Goal: Task Accomplishment & Management: Use online tool/utility

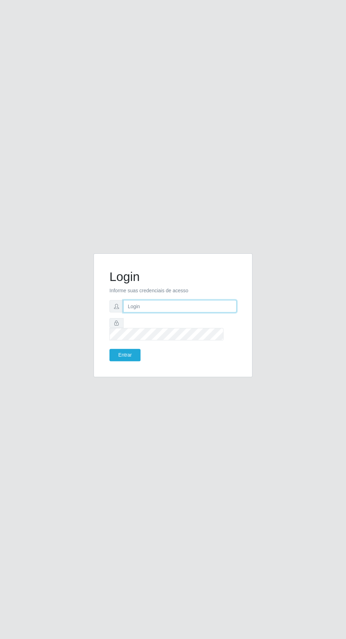
click at [198, 312] on input "text" at bounding box center [179, 306] width 113 height 12
type input "[EMAIL_ADDRESS][DOMAIN_NAME]"
click at [110, 349] on button "Entrar" at bounding box center [125, 355] width 31 height 12
click at [139, 361] on button "Entrar" at bounding box center [125, 355] width 31 height 12
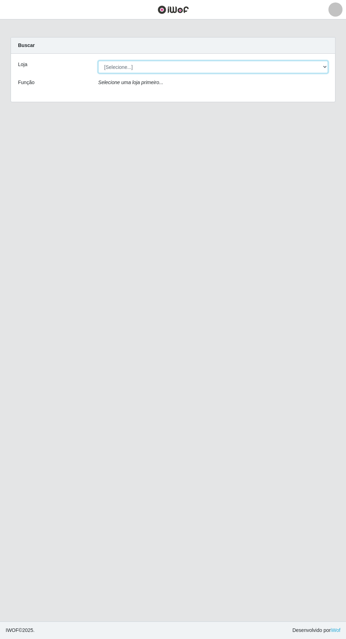
click at [240, 67] on select "[Selecione...] Leta - Arco-Mix Cohab" at bounding box center [213, 67] width 230 height 12
select select "480"
click at [98, 61] on select "[Selecione...] Leta - Arco-Mix Cohab" at bounding box center [213, 67] width 230 height 12
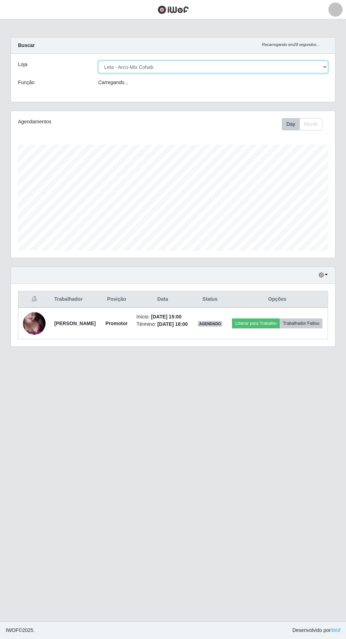
scroll to position [146, 325]
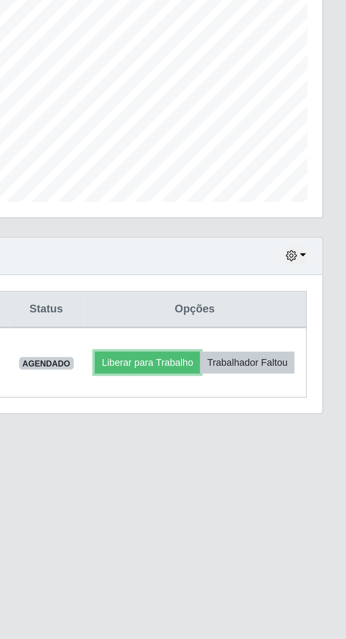
click at [280, 320] on button "Liberar para Trabalho" at bounding box center [256, 325] width 48 height 10
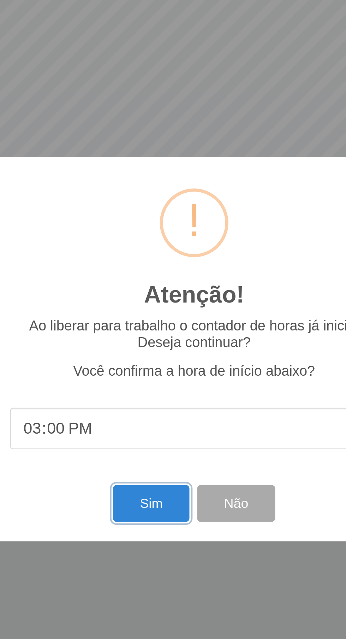
click at [149, 387] on button "Sim" at bounding box center [153, 389] width 34 height 17
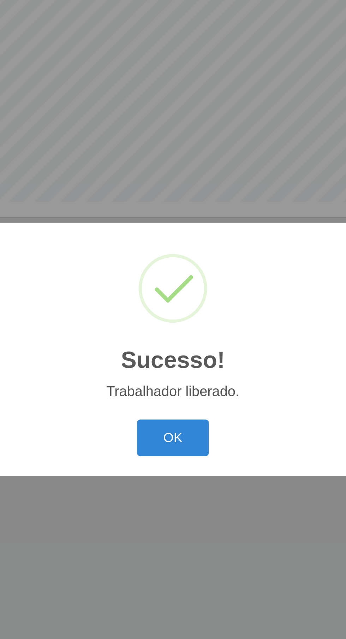
click at [178, 362] on button "OK" at bounding box center [173, 359] width 33 height 17
